Goal: Task Accomplishment & Management: Manage account settings

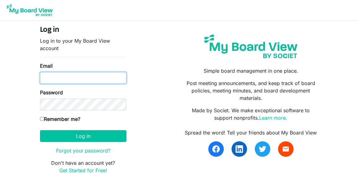
type input "[PERSON_NAME][EMAIL_ADDRESS][DOMAIN_NAME]"
click at [85, 76] on input "patty@apcbham.org" at bounding box center [83, 78] width 86 height 12
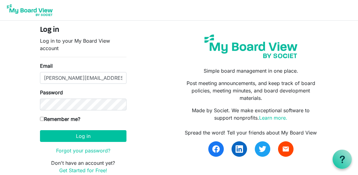
click at [42, 121] on input "Remember me?" at bounding box center [42, 119] width 4 height 4
checkbox input "true"
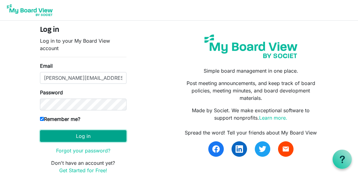
click at [93, 141] on button "Log in" at bounding box center [83, 136] width 86 height 12
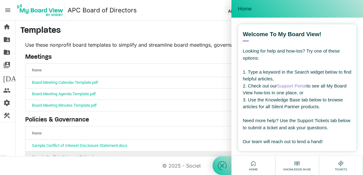
scroll to position [91, 0]
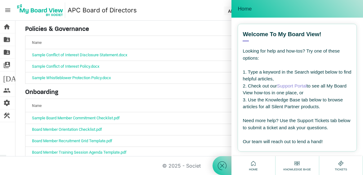
click at [155, 14] on nav "menu APC Board of Directors APC Board of Directors [PERSON_NAME] logout" at bounding box center [181, 10] width 363 height 21
click at [254, 165] on icon at bounding box center [253, 164] width 8 height 8
click at [253, 5] on div "Home" at bounding box center [296, 9] width 119 height 8
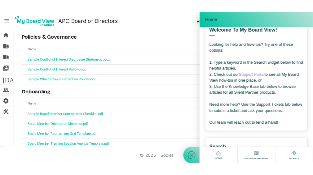
scroll to position [0, 0]
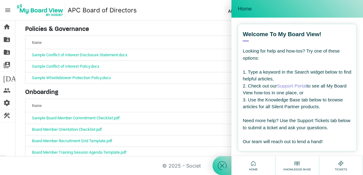
click at [174, 25] on div "Use these nonprofit board templates to simplify and streamline board meetings, …" at bounding box center [168, 60] width 297 height 220
click at [247, 7] on span "Home" at bounding box center [244, 9] width 14 height 6
click at [355, 2] on div "Home" at bounding box center [296, 9] width 131 height 18
click at [222, 165] on icon at bounding box center [221, 166] width 11 height 11
